Goal: Information Seeking & Learning: Learn about a topic

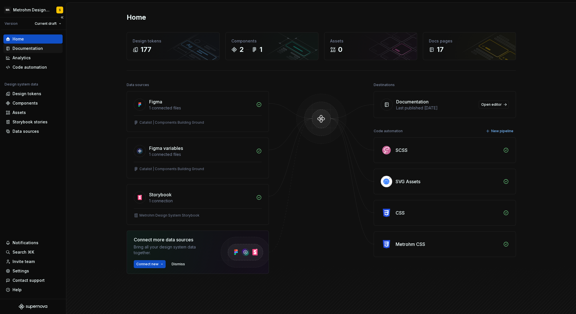
click at [18, 46] on div "Documentation" at bounding box center [28, 49] width 30 height 6
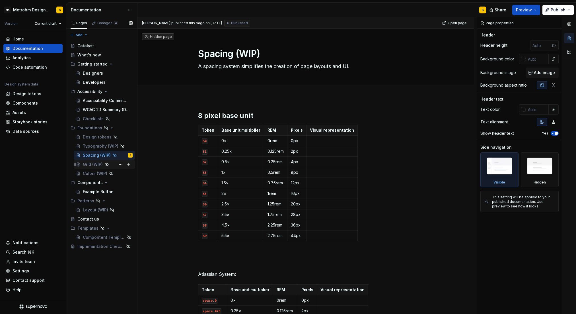
click at [92, 167] on div "Grid (WIP)" at bounding box center [93, 164] width 20 height 6
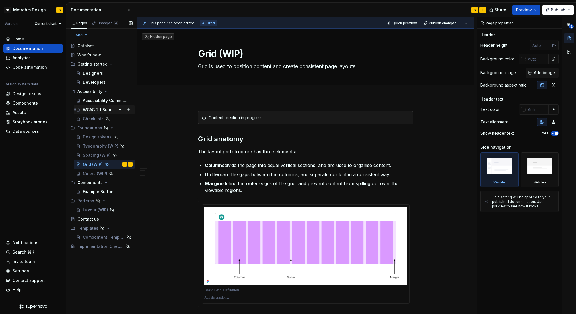
click at [93, 108] on div "WCAG 2.1 Summary (Draft)" at bounding box center [99, 110] width 33 height 6
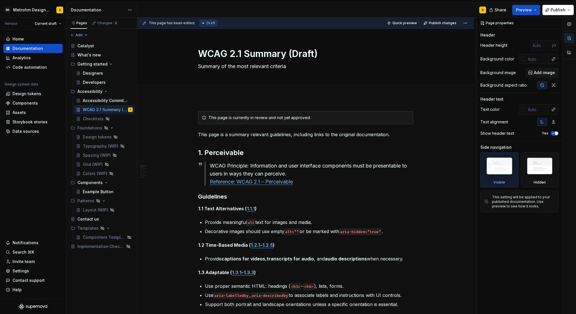
type textarea "*"
